Goal: Task Accomplishment & Management: Complete application form

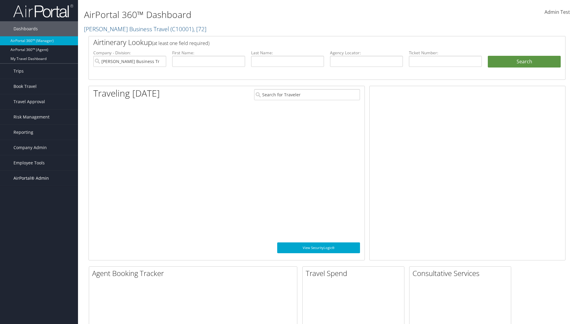
click at [39, 178] on span "AirPortal® Admin" at bounding box center [31, 178] width 35 height 15
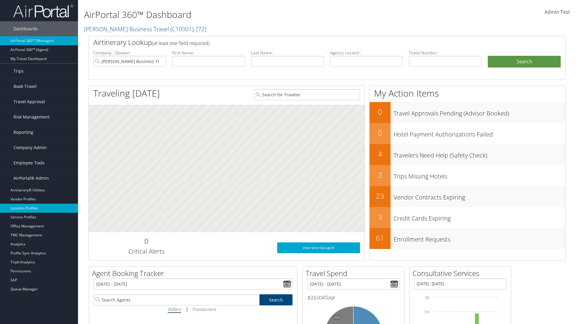
click at [39, 208] on link "Location Profiles" at bounding box center [39, 208] width 78 height 9
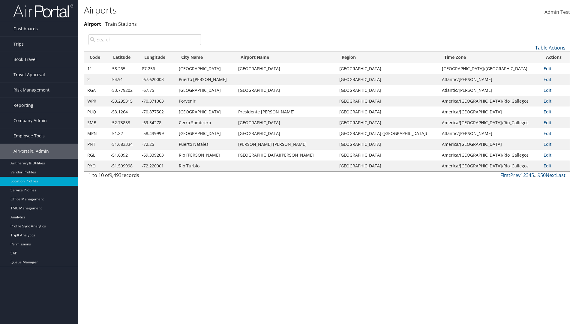
click at [550, 47] on link "Table Actions" at bounding box center [550, 47] width 30 height 7
click at [530, 57] on link "New Record" at bounding box center [530, 57] width 79 height 10
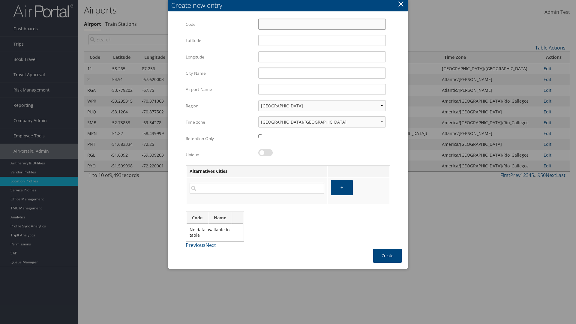
click at [322, 24] on input "Code" at bounding box center [322, 24] width 128 height 11
type input "#@"
click at [322, 40] on input "32.953182" at bounding box center [322, 40] width 128 height 11
type input "32.953182"
click at [322, 57] on input "12.016439" at bounding box center [322, 56] width 128 height 11
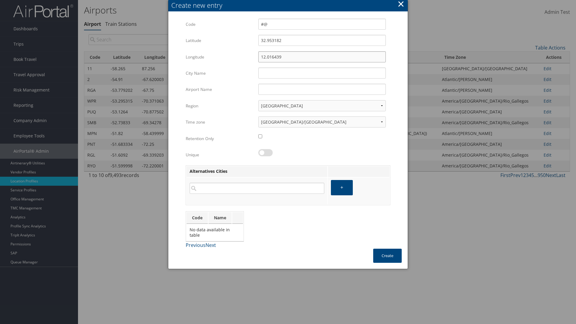
type input "12.016439"
click at [322, 73] on input "City Name" at bounding box center [322, 73] width 128 height 11
type input "Zwara"
type input "#@"
type input "Zwara"
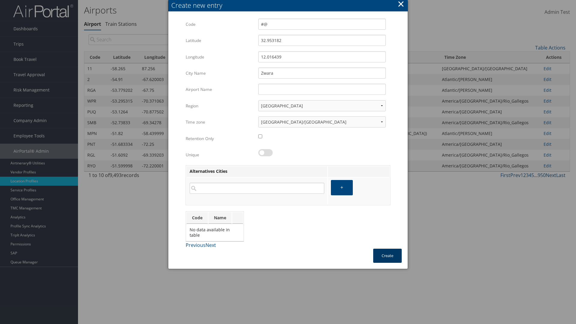
click at [387, 256] on button "Create" at bounding box center [387, 256] width 29 height 14
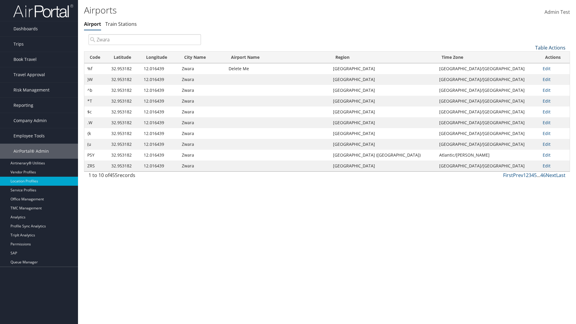
type input "Zwara"
click at [550, 47] on link "Table Actions" at bounding box center [550, 47] width 30 height 7
click at [530, 67] on link "Download Report" at bounding box center [530, 67] width 79 height 10
click at [550, 47] on link "Table Actions" at bounding box center [550, 47] width 30 height 7
click at [530, 77] on link "Column Visibility" at bounding box center [530, 77] width 79 height 10
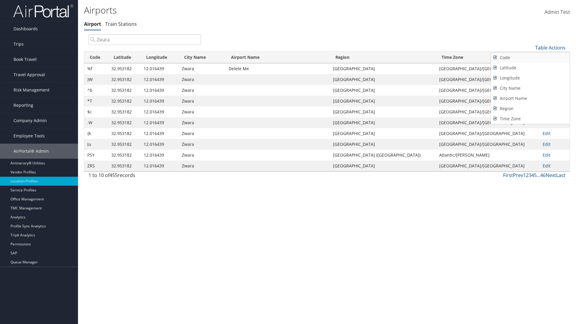
click at [530, 57] on link "Code" at bounding box center [530, 58] width 79 height 10
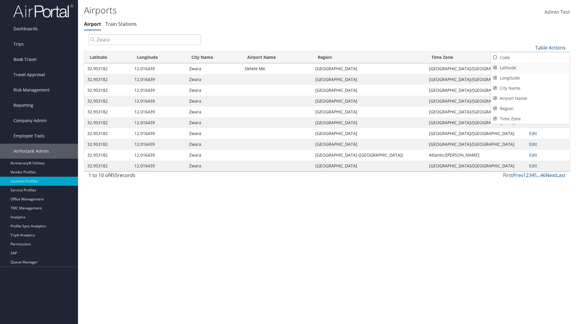
click at [530, 68] on link "Latitude" at bounding box center [530, 68] width 79 height 10
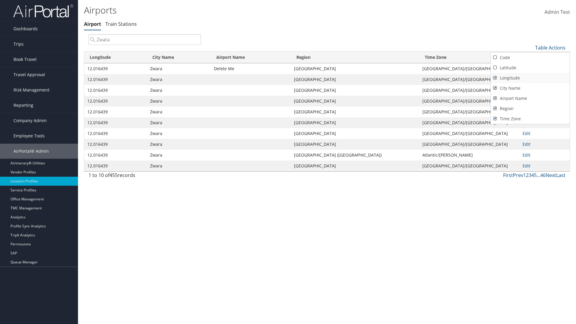
click at [530, 78] on link "Longitude" at bounding box center [530, 78] width 79 height 10
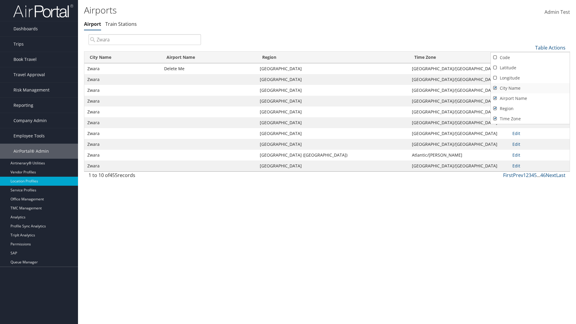
click at [530, 88] on link "City Name" at bounding box center [530, 88] width 79 height 10
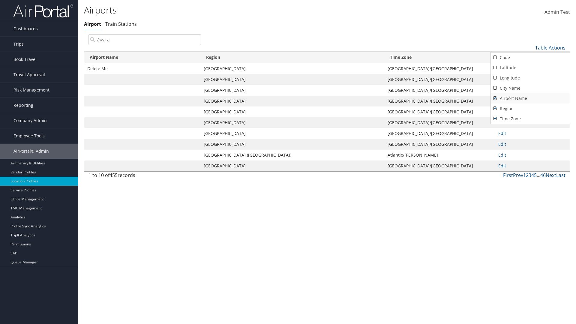
click at [530, 98] on link "Airport Name" at bounding box center [530, 98] width 79 height 10
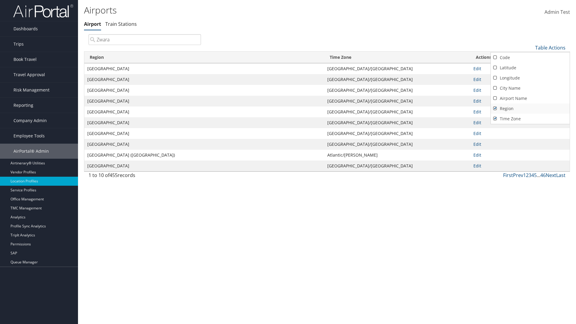
click at [530, 108] on link "Region" at bounding box center [530, 109] width 79 height 10
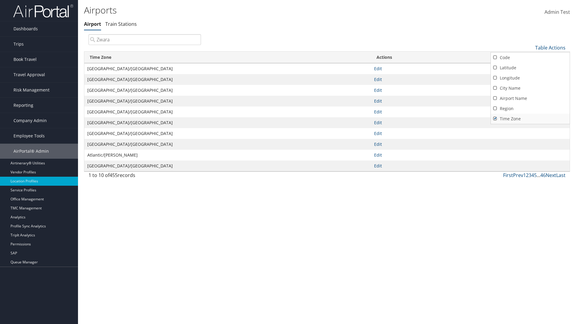
click at [530, 119] on link "Time Zone" at bounding box center [530, 119] width 79 height 10
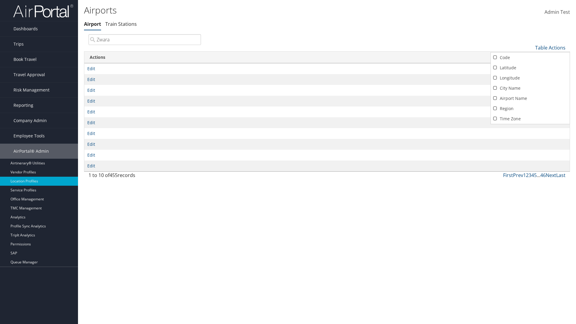
click at [288, 162] on div at bounding box center [288, 162] width 576 height 324
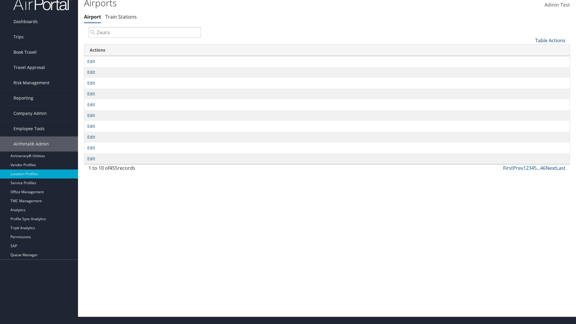
click at [550, 40] on link "Table Actions" at bounding box center [550, 40] width 30 height 7
click at [530, 70] on link "Column Visibility" at bounding box center [530, 70] width 79 height 10
click at [530, 50] on link "Code" at bounding box center [530, 50] width 79 height 10
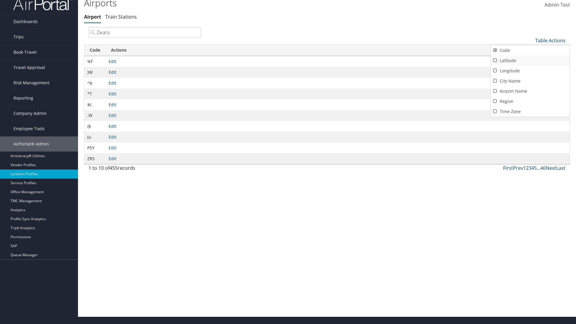
click at [530, 60] on link "Latitude" at bounding box center [530, 61] width 79 height 10
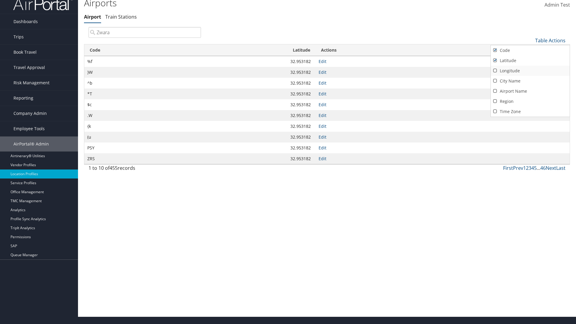
click at [530, 71] on link "Longitude" at bounding box center [530, 71] width 79 height 10
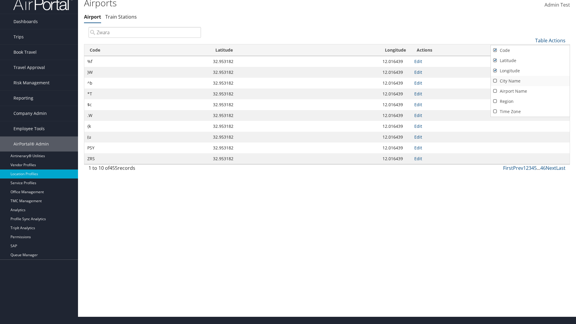
click at [530, 81] on link "City Name" at bounding box center [530, 81] width 79 height 10
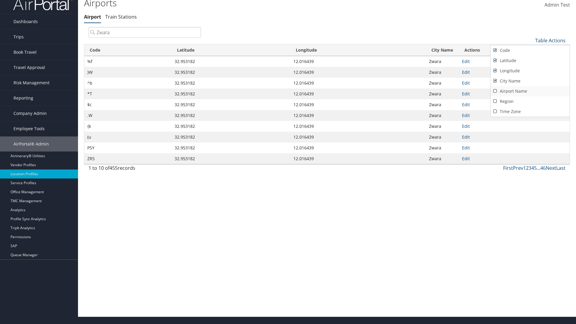
click at [530, 91] on link "Airport Name" at bounding box center [530, 91] width 79 height 10
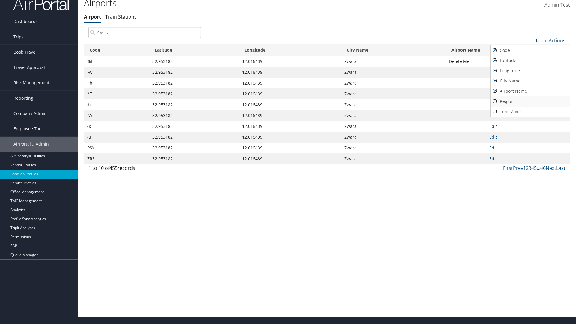
click at [530, 101] on link "Region" at bounding box center [530, 101] width 79 height 10
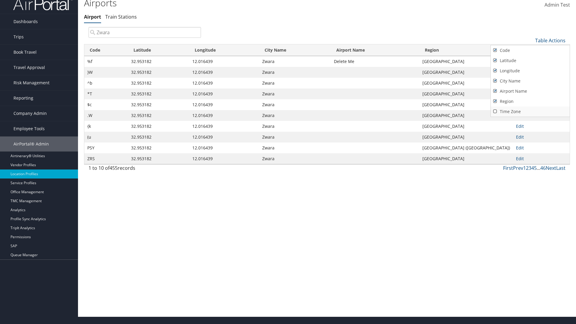
click at [530, 111] on link "Time Zone" at bounding box center [530, 112] width 79 height 10
